Goal: Information Seeking & Learning: Learn about a topic

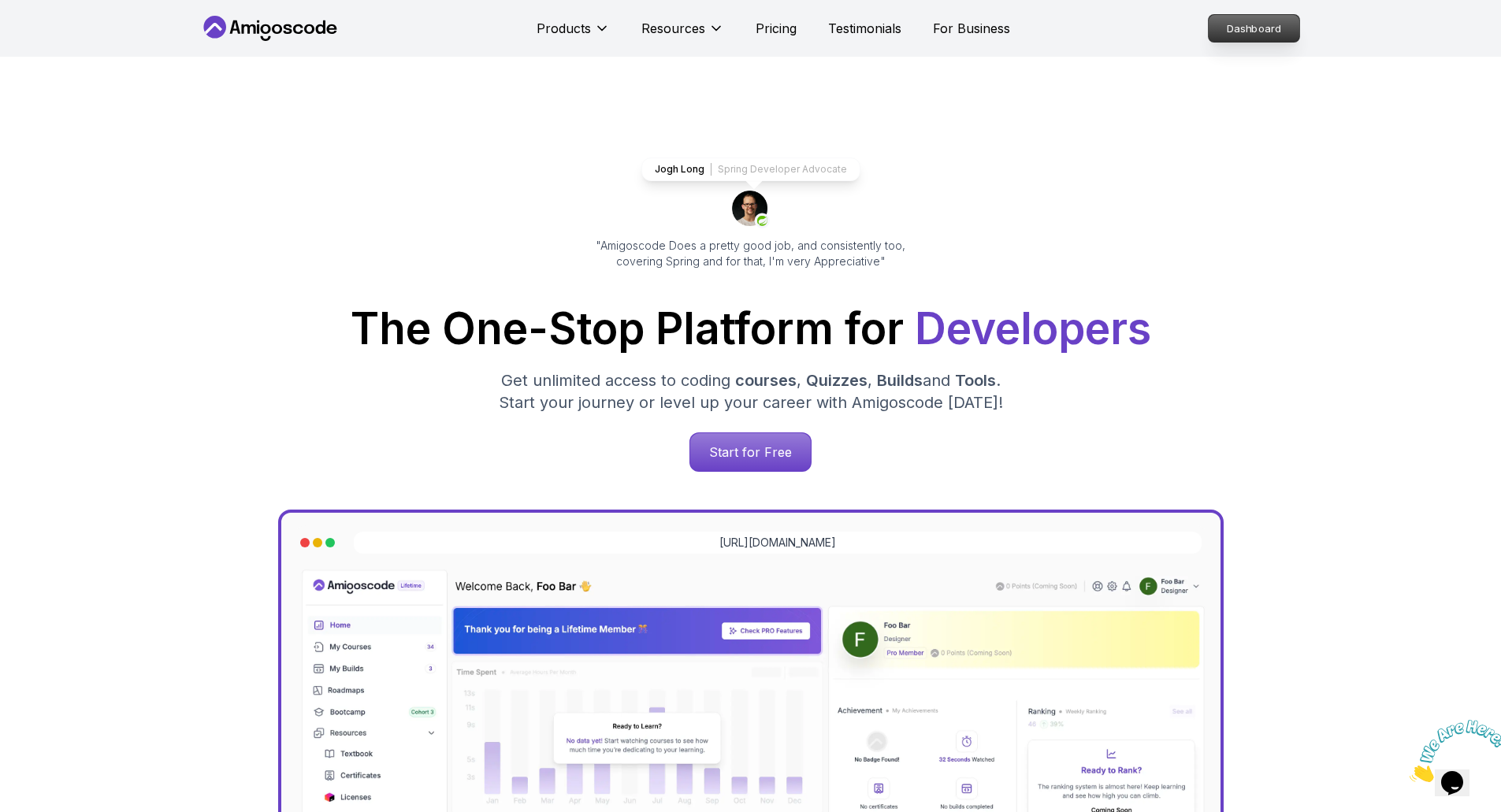
click at [1254, 22] on p "Dashboard" at bounding box center [1253, 28] width 90 height 27
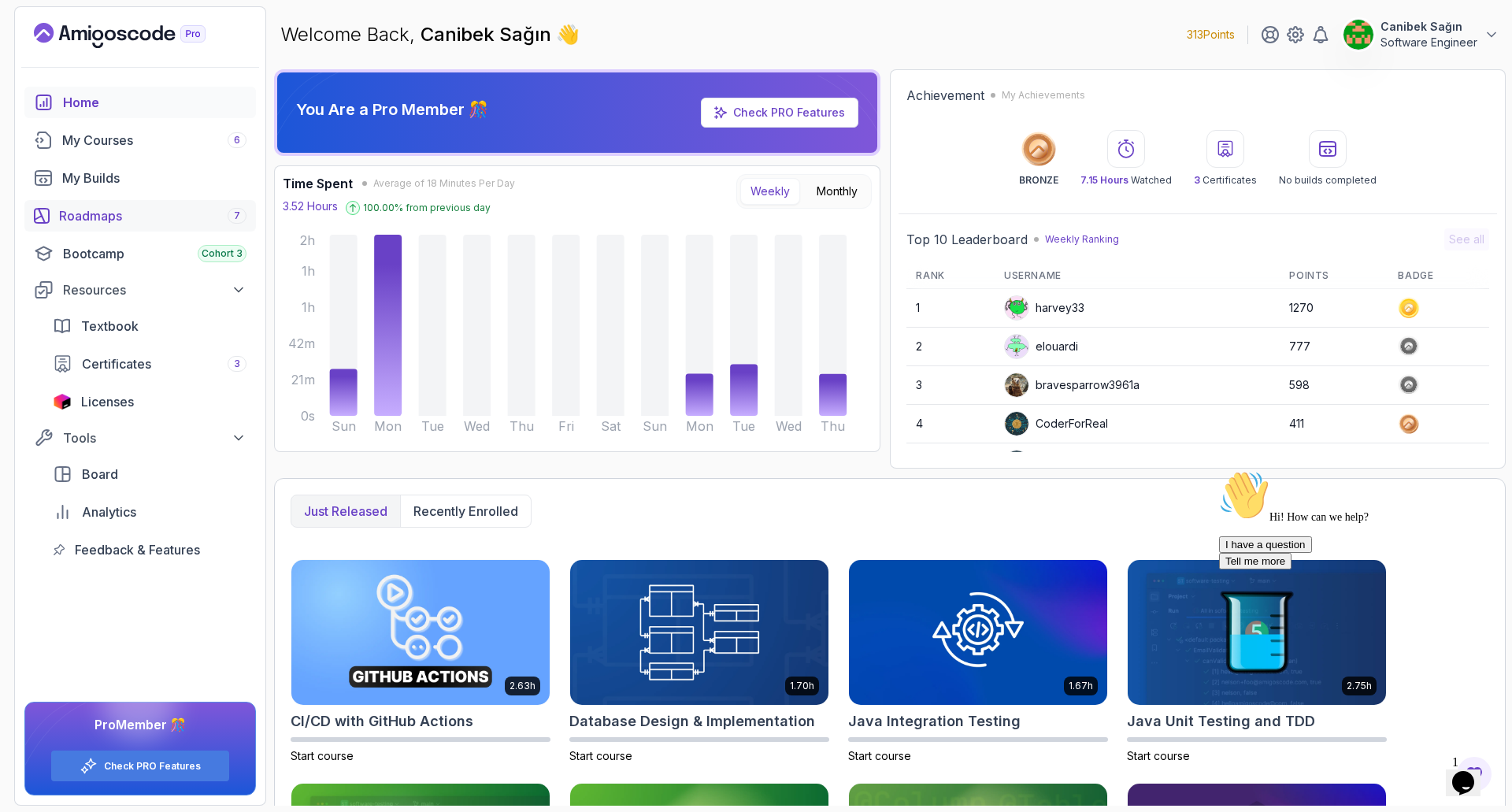
click at [104, 217] on div "Roadmaps 7" at bounding box center [153, 215] width 187 height 19
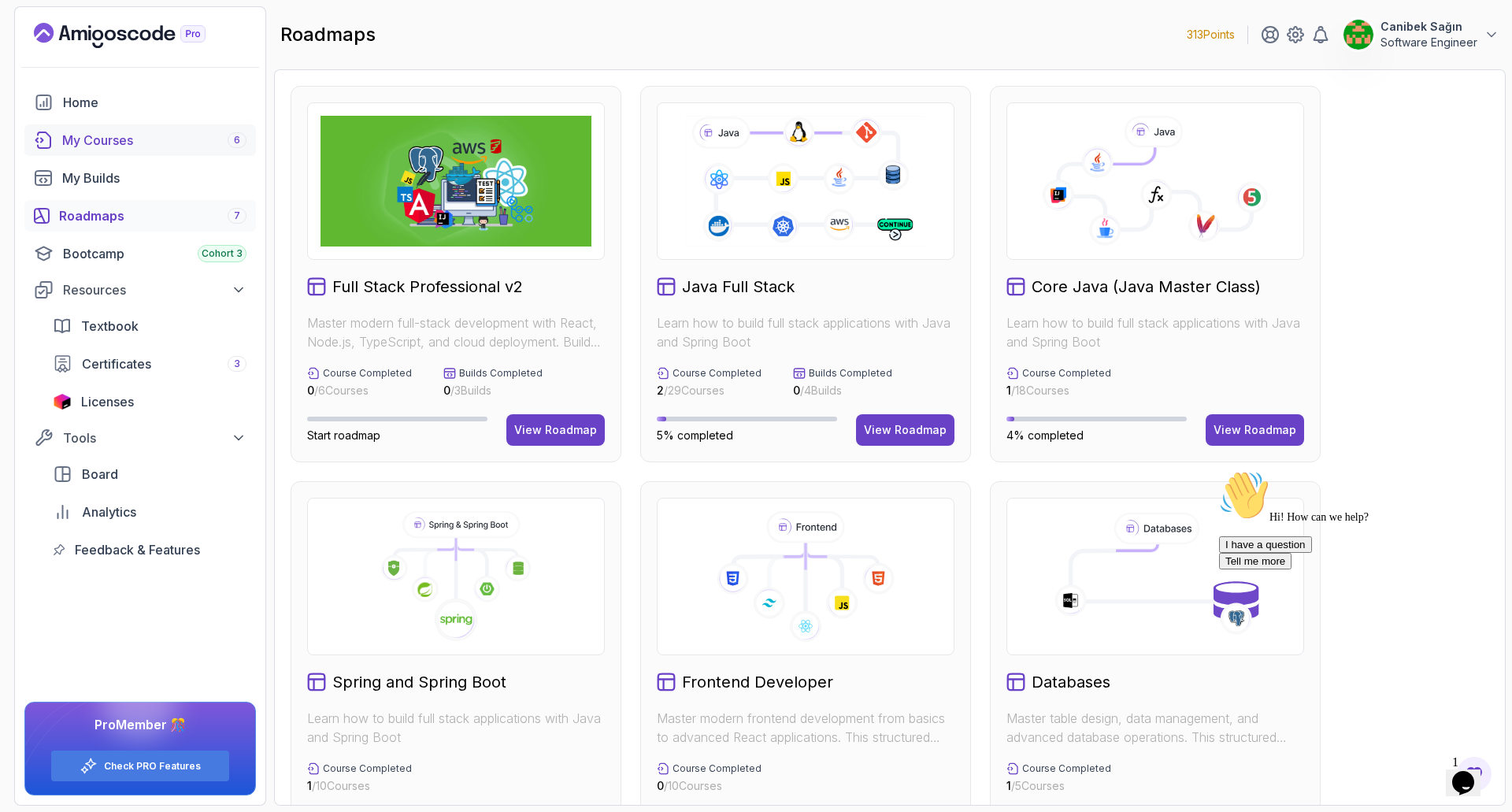
click at [104, 140] on div "My Courses 6" at bounding box center [154, 140] width 184 height 19
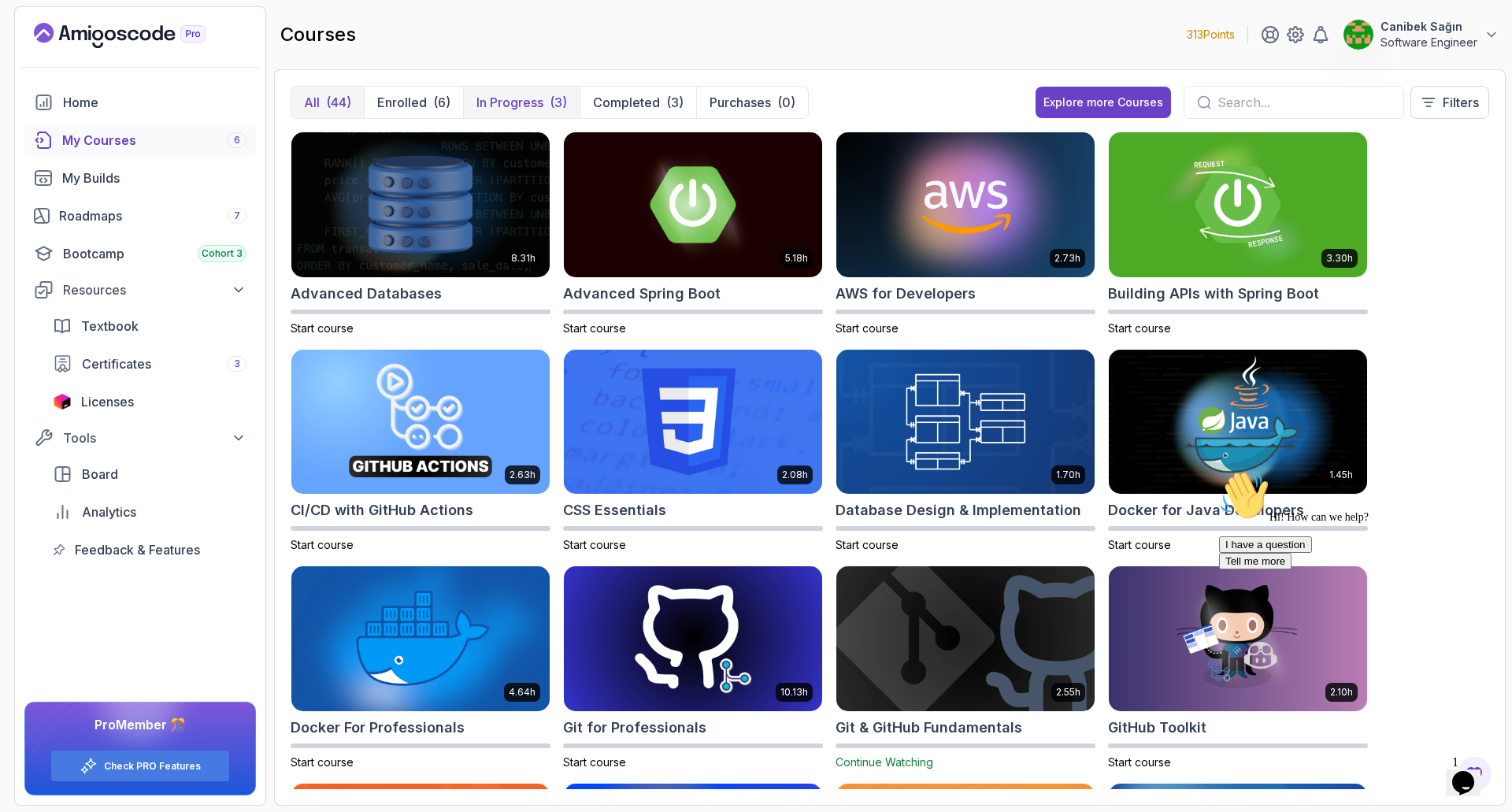
click at [527, 107] on p "In Progress" at bounding box center [510, 102] width 67 height 19
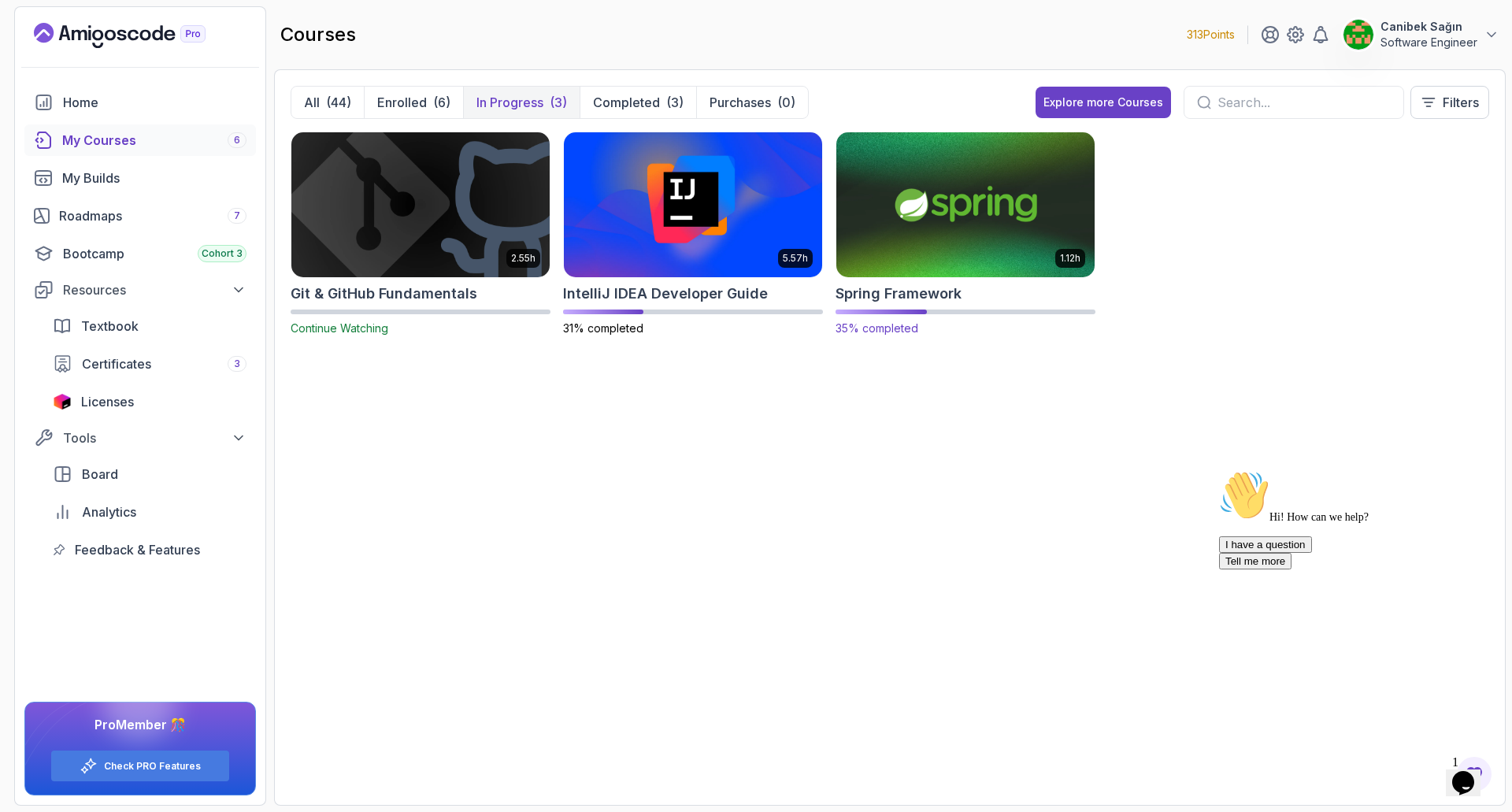
click at [984, 225] on img at bounding box center [966, 204] width 271 height 152
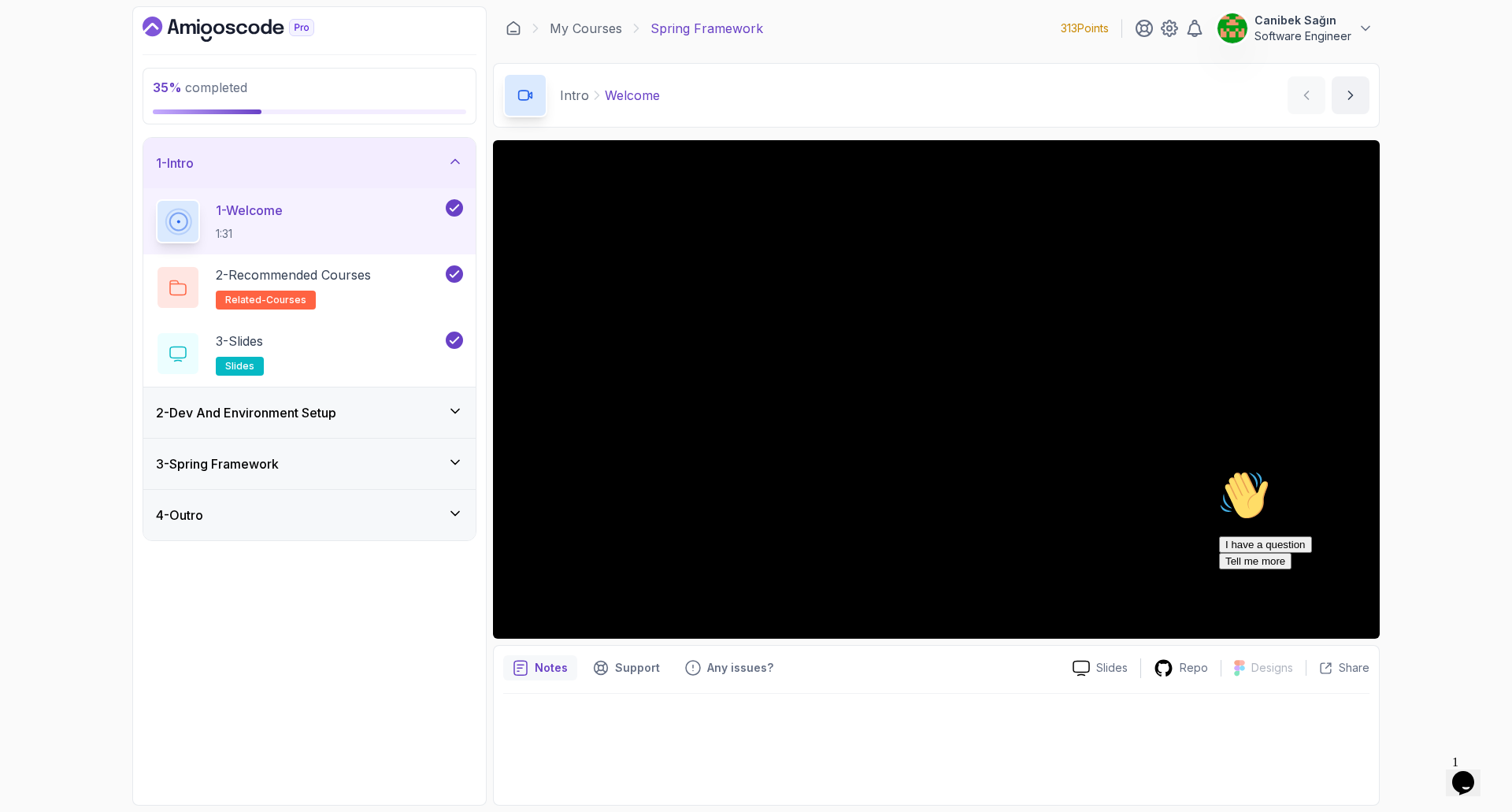
click at [439, 410] on div "2 - Dev And Environment Setup" at bounding box center [309, 412] width 307 height 19
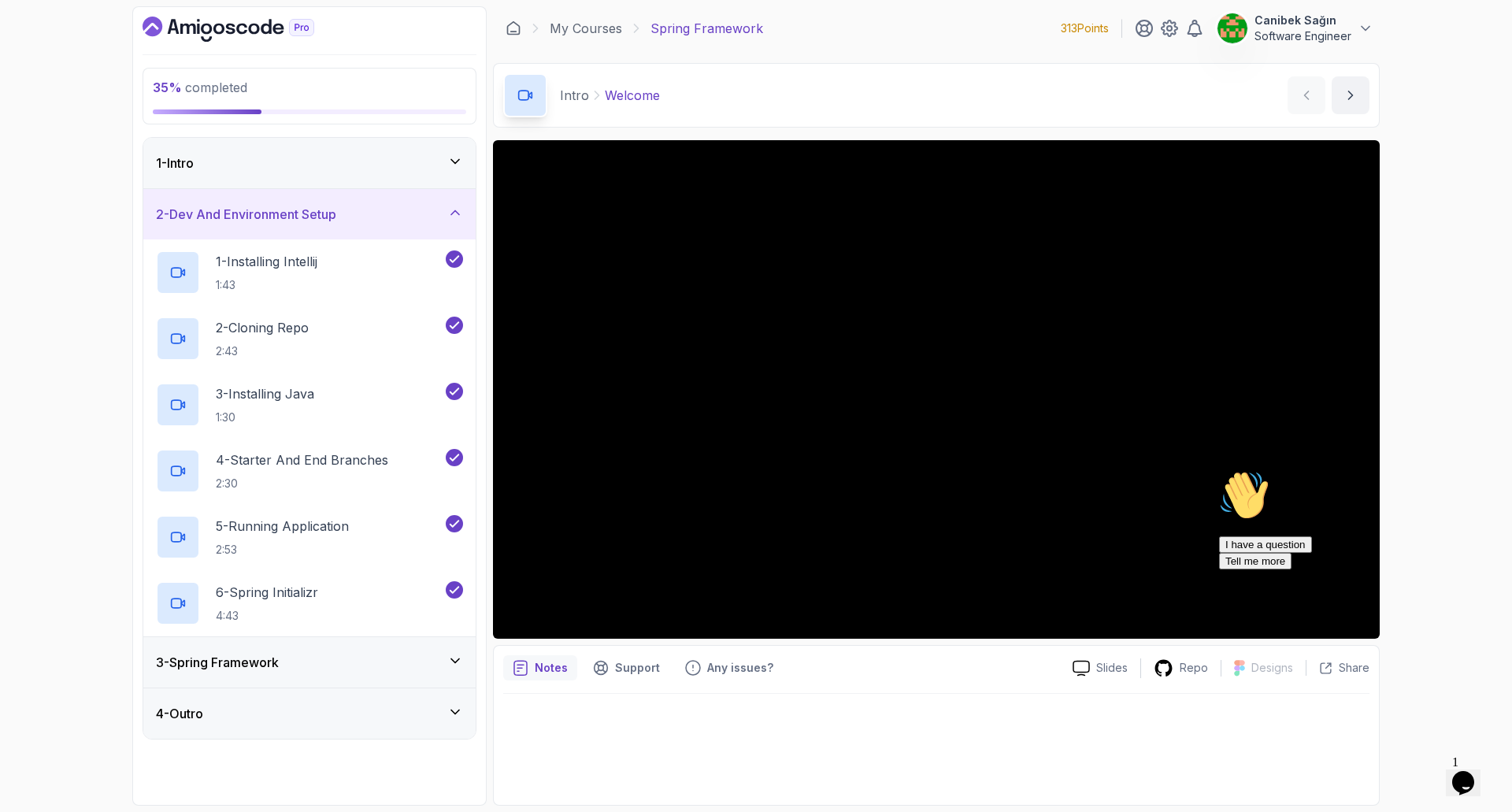
click at [353, 659] on div "3 - Spring Framework" at bounding box center [309, 662] width 307 height 19
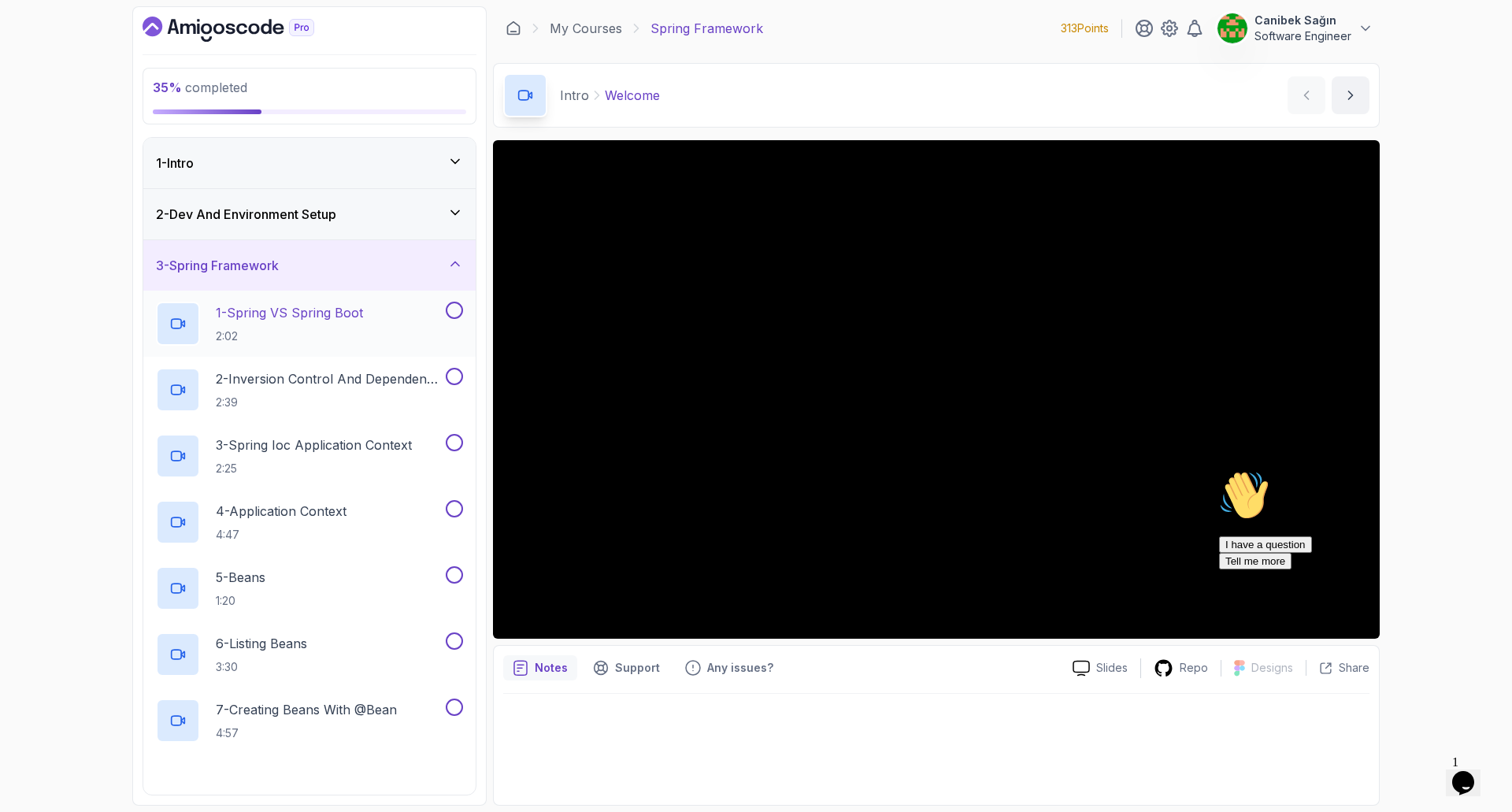
click at [301, 315] on p "1 - Spring VS Spring Boot" at bounding box center [289, 312] width 148 height 19
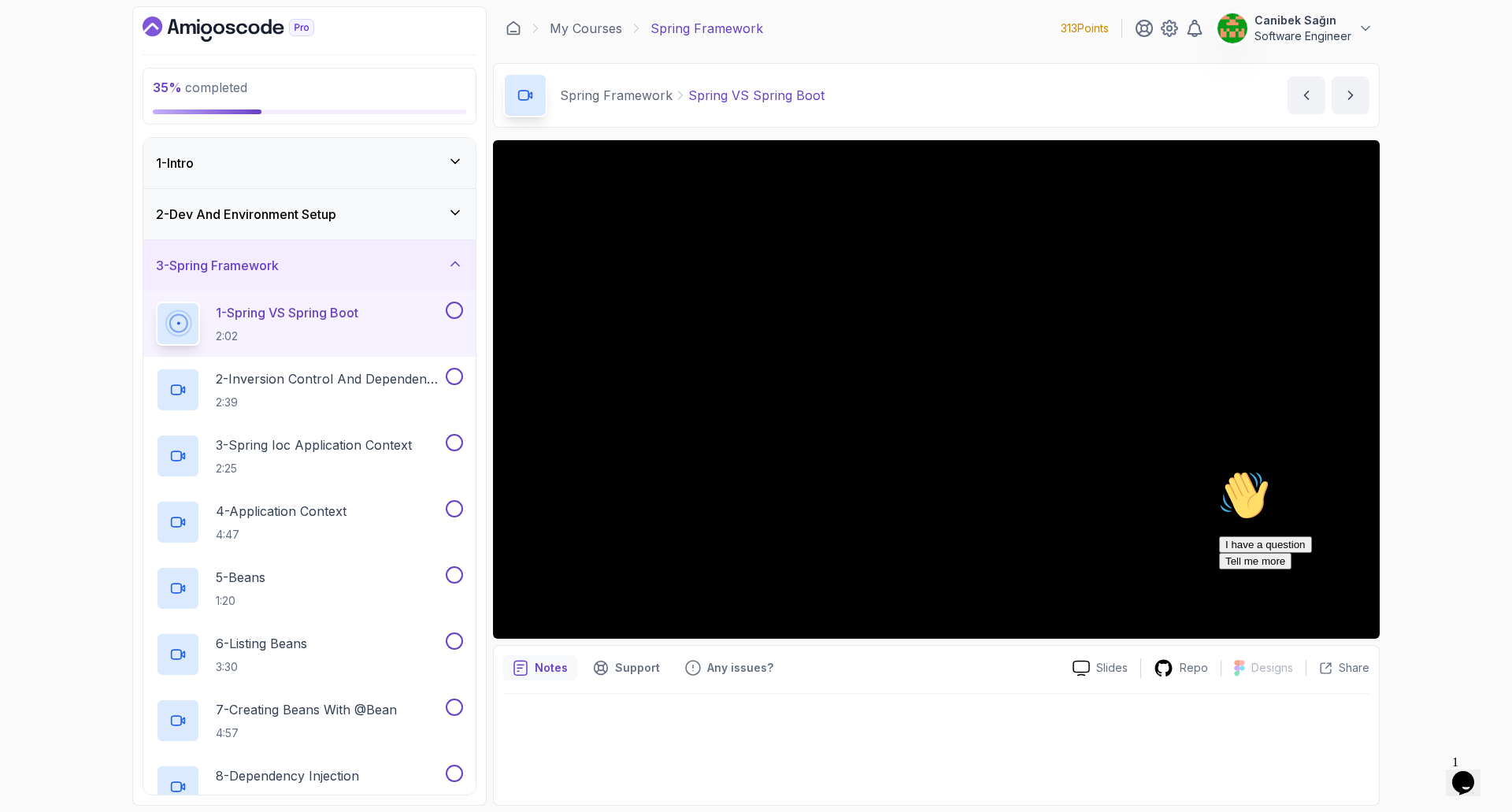
click at [1219, 471] on icon "Chat attention grabber" at bounding box center [1219, 471] width 0 height 0
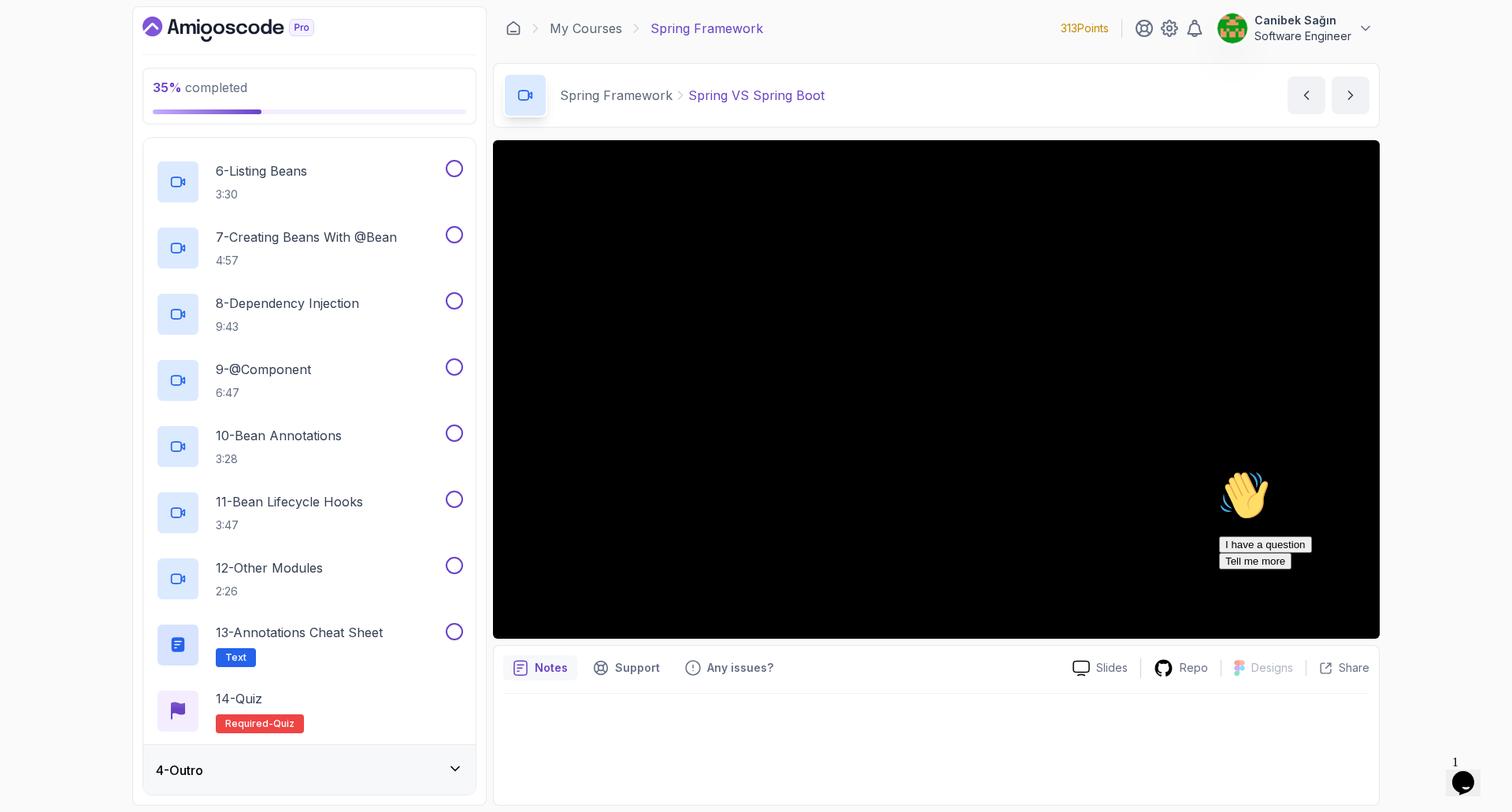
scroll to position [473, 0]
click at [411, 775] on div "4 - Outro" at bounding box center [309, 769] width 307 height 19
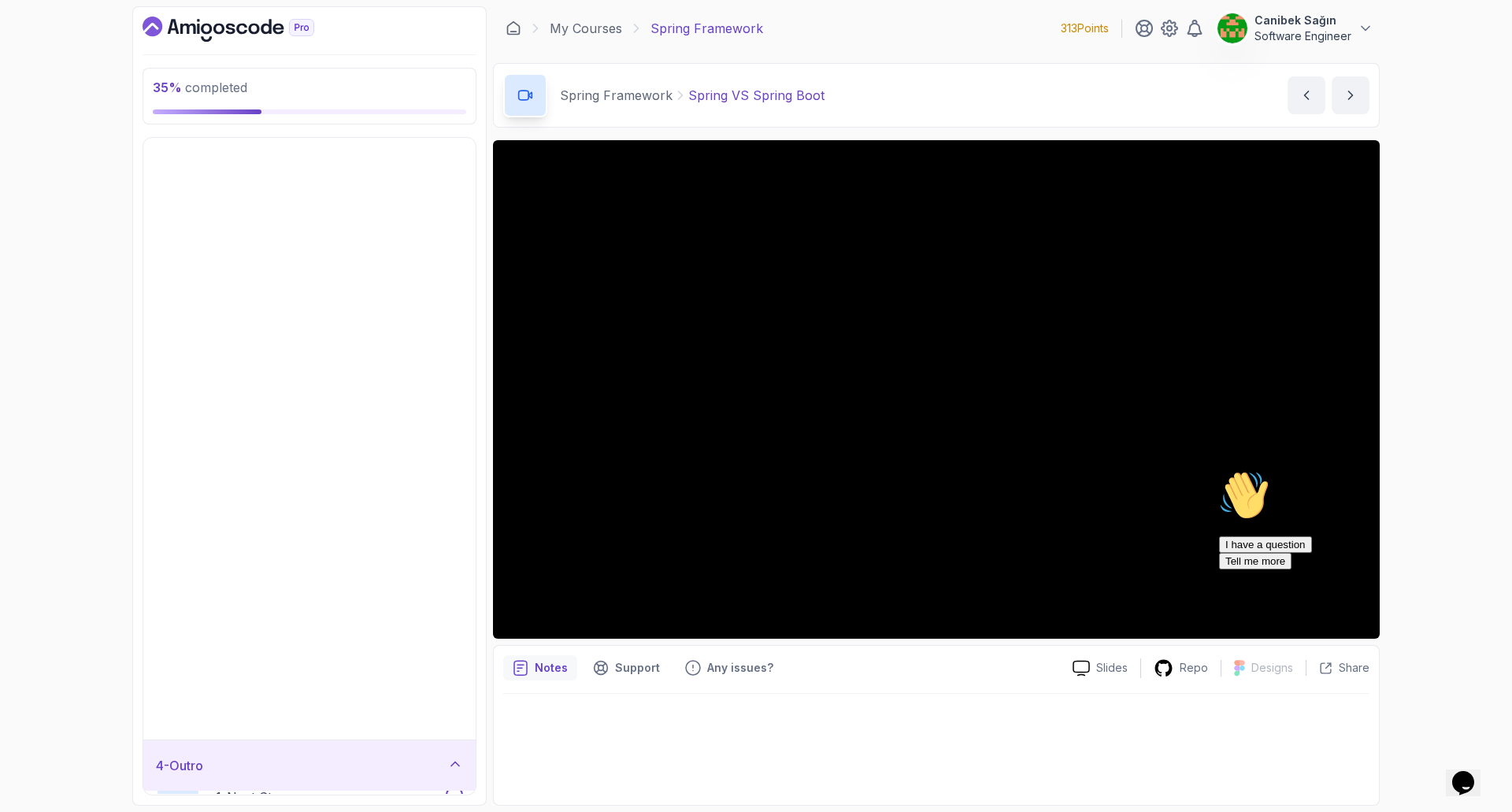
scroll to position [0, 0]
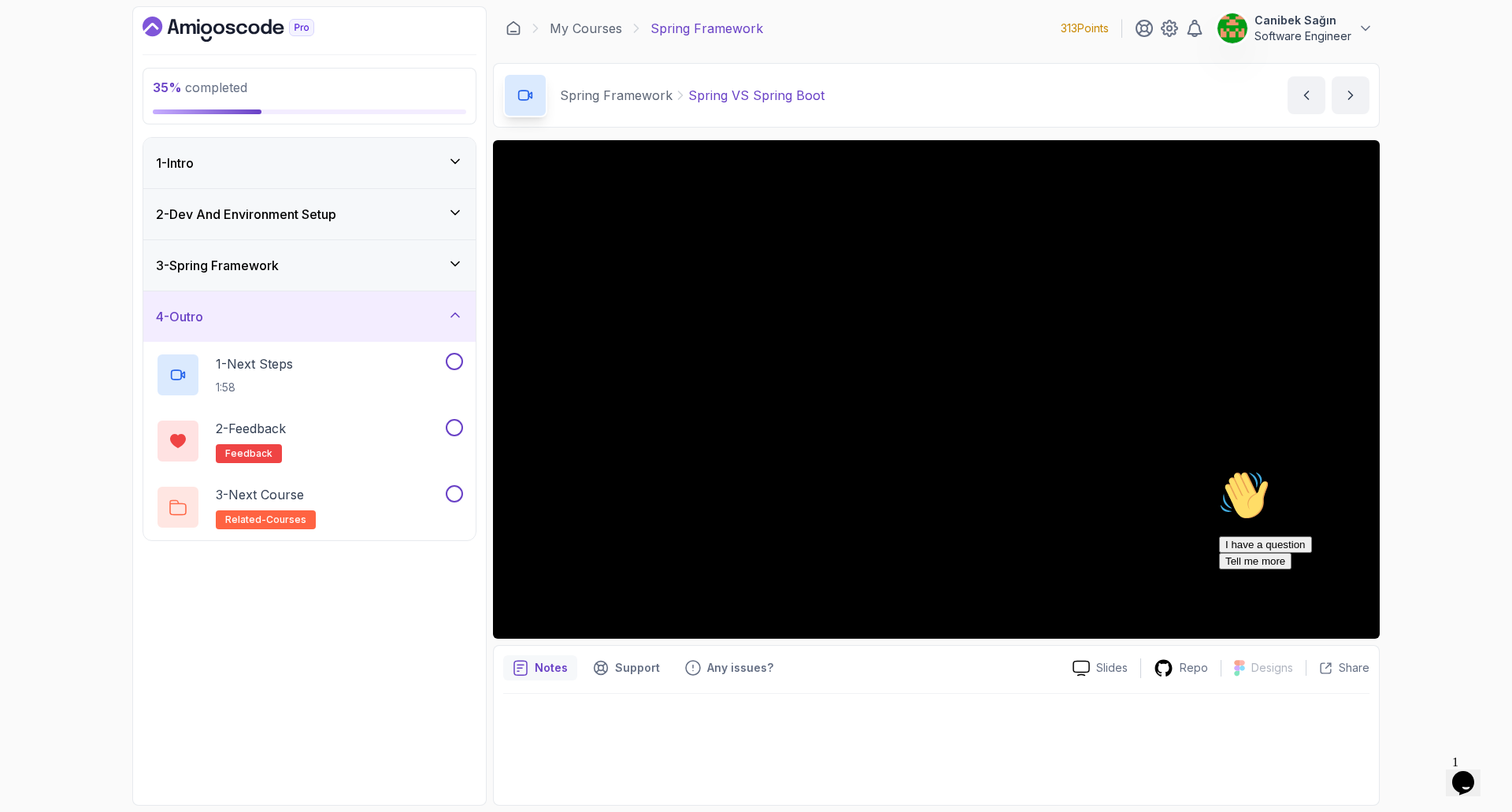
click at [1219, 471] on icon "Chat attention grabber" at bounding box center [1219, 471] width 0 height 0
click at [332, 215] on h3 "2 - Dev And Environment Setup" at bounding box center [246, 214] width 180 height 19
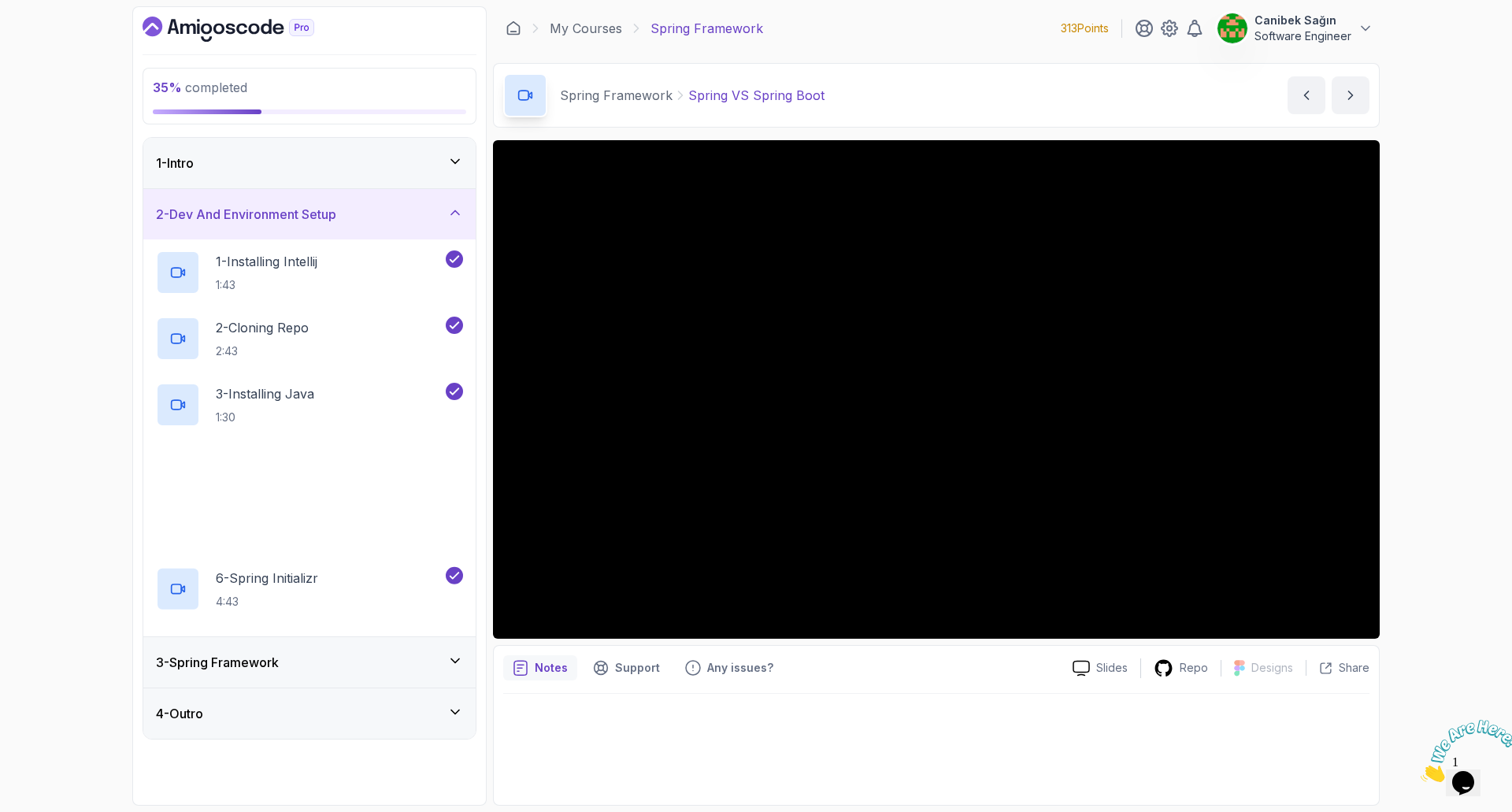
click at [332, 215] on h3 "2 - Dev And Environment Setup" at bounding box center [246, 214] width 180 height 19
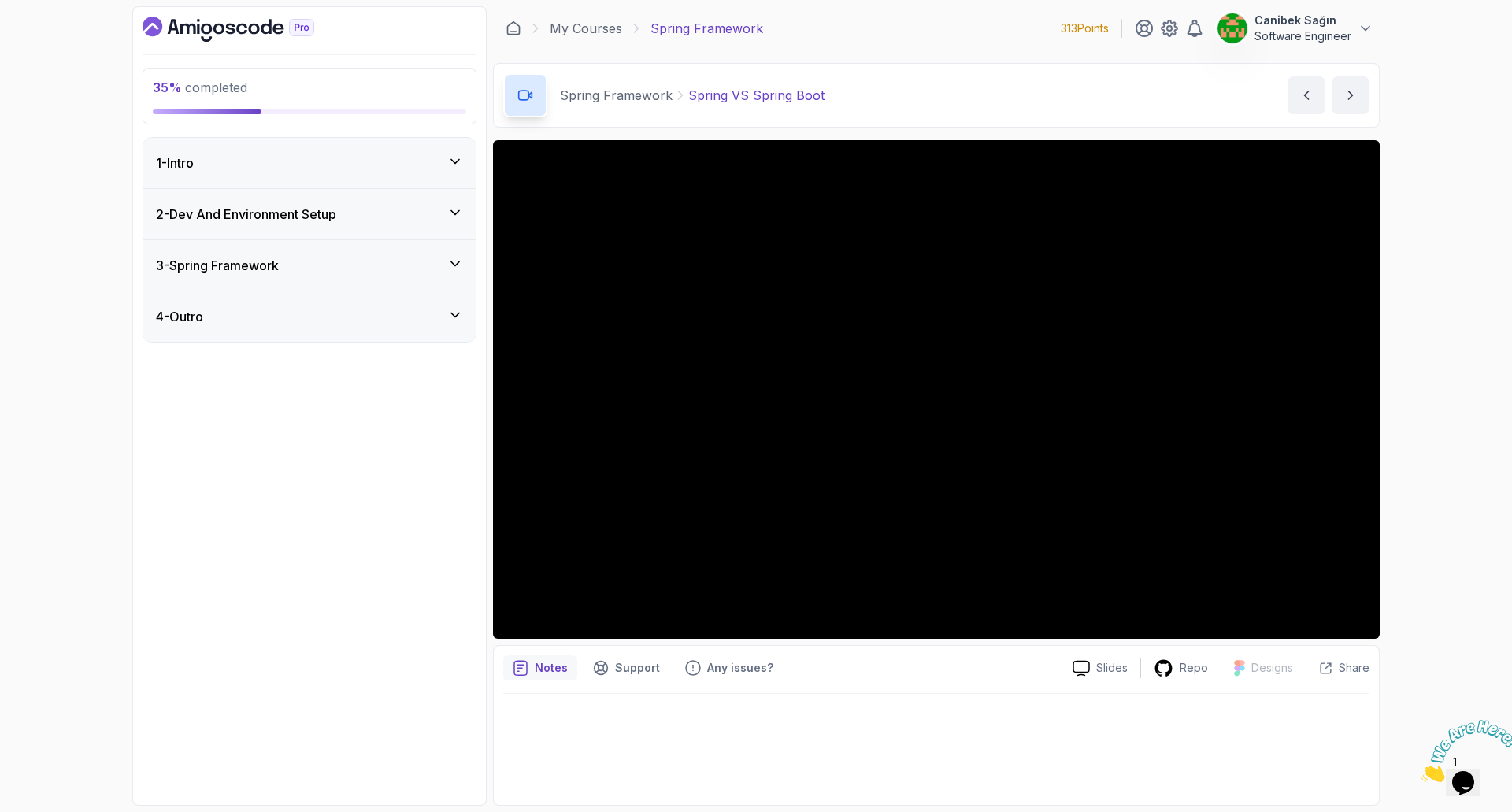
click at [312, 257] on div "3 - Spring Framework" at bounding box center [309, 264] width 307 height 19
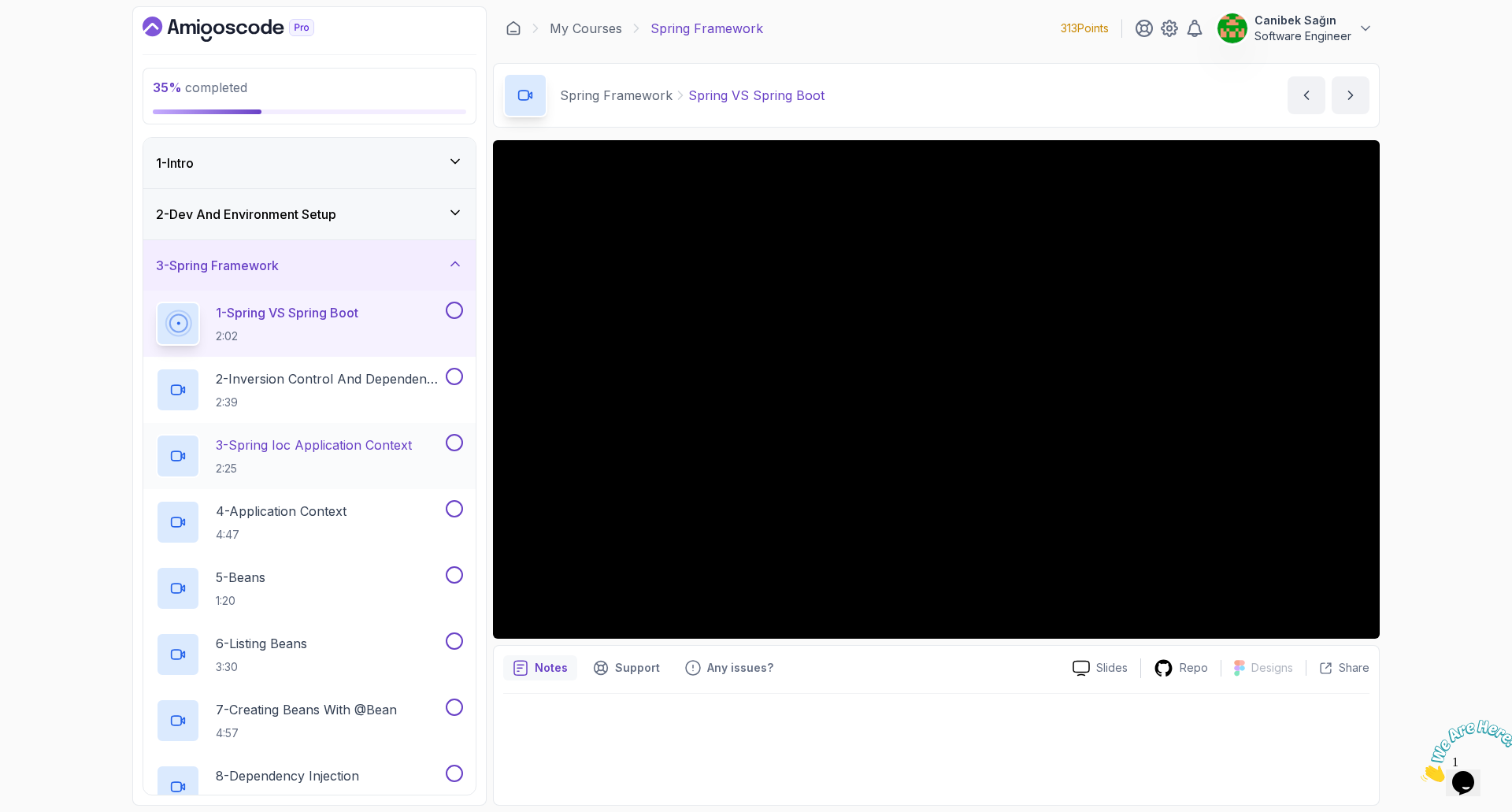
scroll to position [157, 0]
